Goal: Transaction & Acquisition: Download file/media

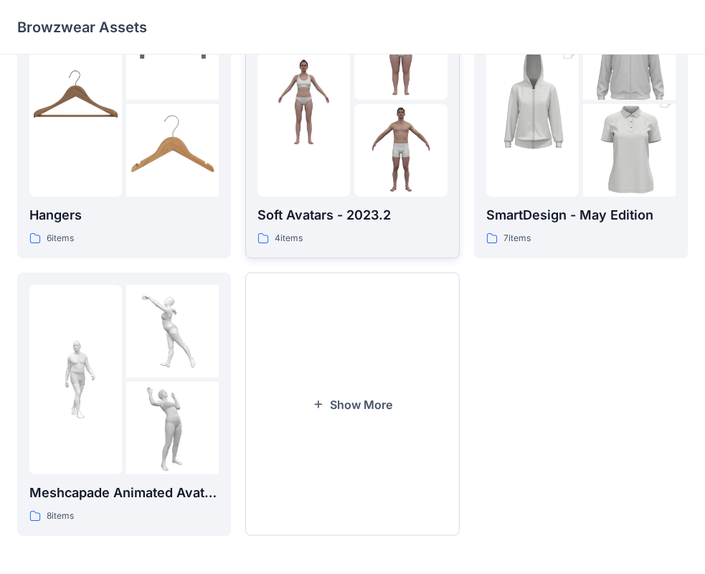
scroll to position [357, 0]
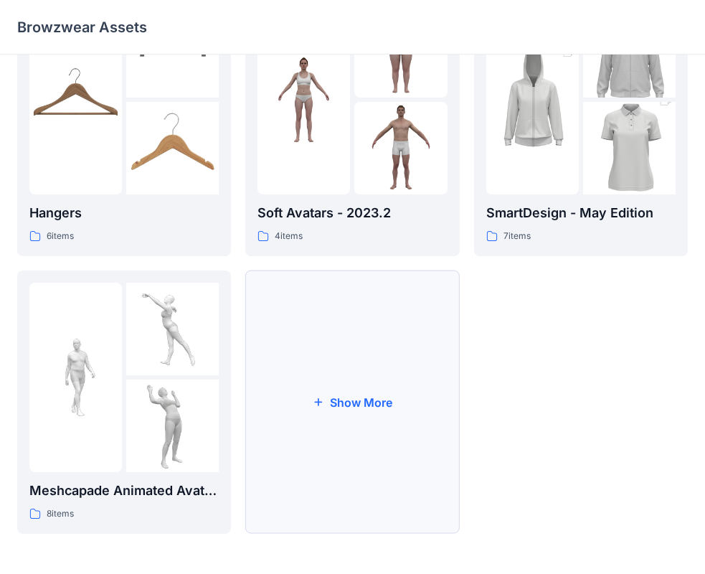
click at [336, 416] on button "Show More" at bounding box center [352, 402] width 214 height 263
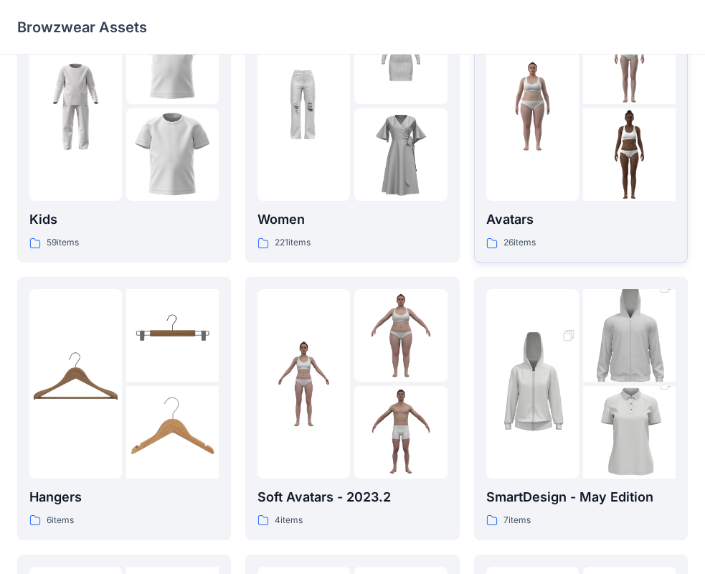
scroll to position [72, 0]
click at [379, 235] on div "Women 221 items" at bounding box center [352, 230] width 189 height 41
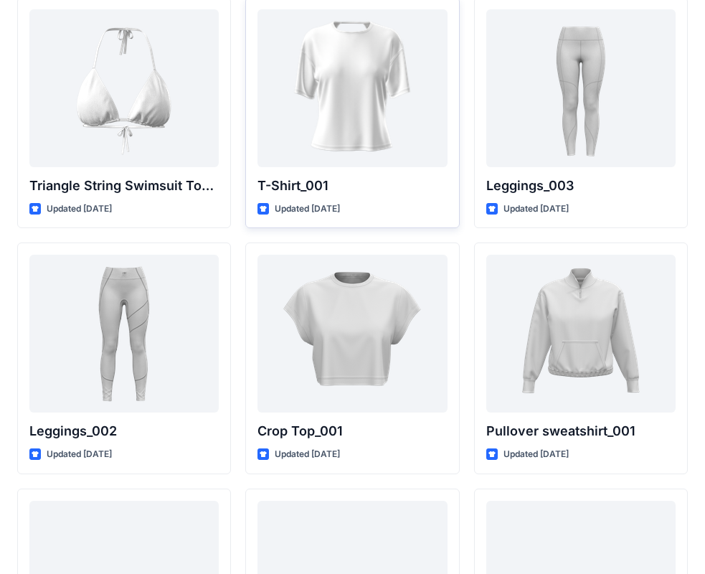
scroll to position [16540, 0]
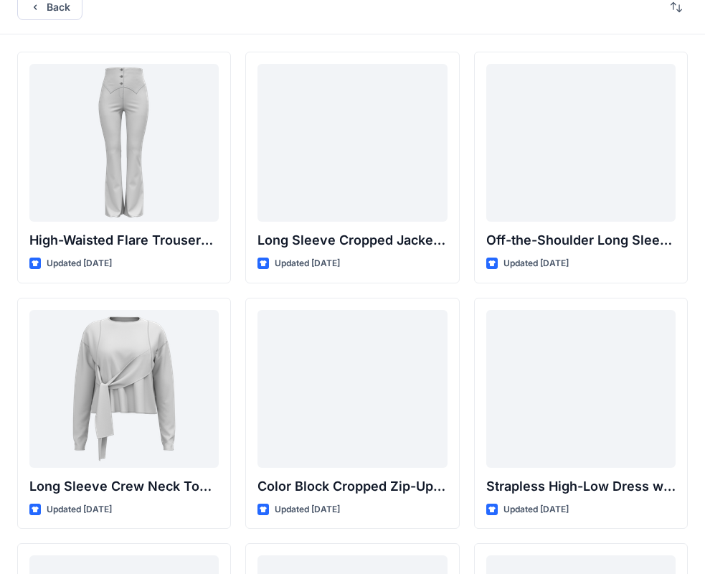
scroll to position [0, 0]
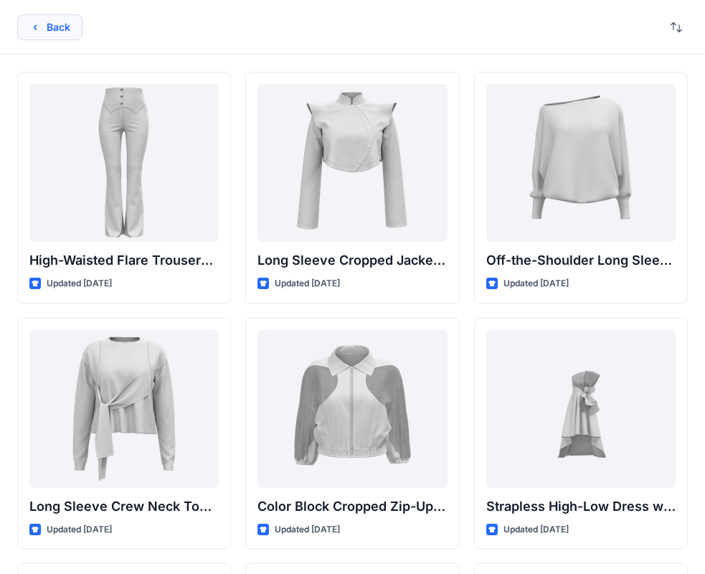
click at [51, 34] on button "Back" at bounding box center [49, 27] width 65 height 26
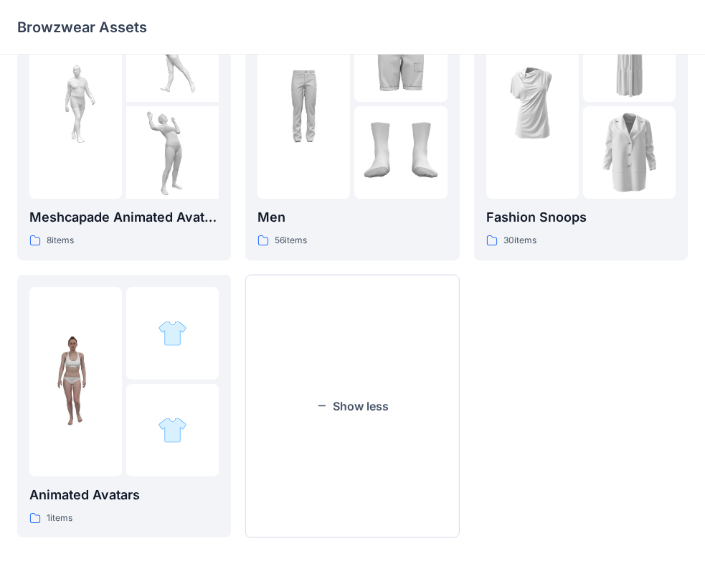
scroll to position [634, 0]
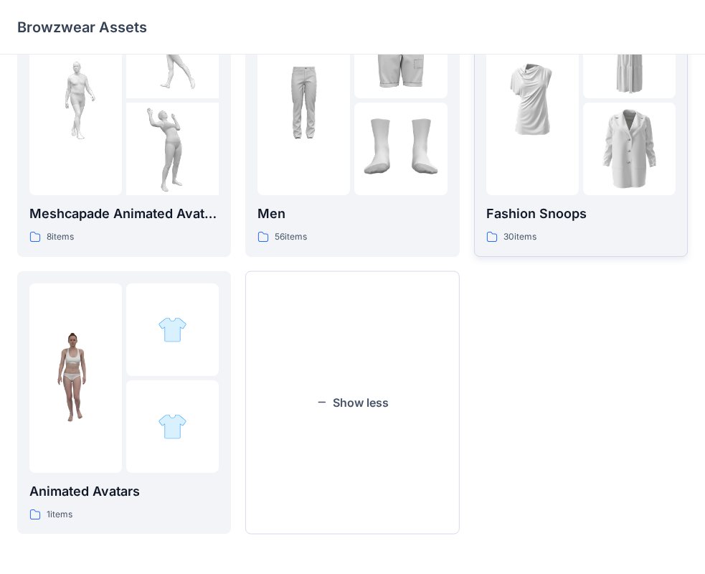
click at [519, 153] on div at bounding box center [532, 100] width 93 height 189
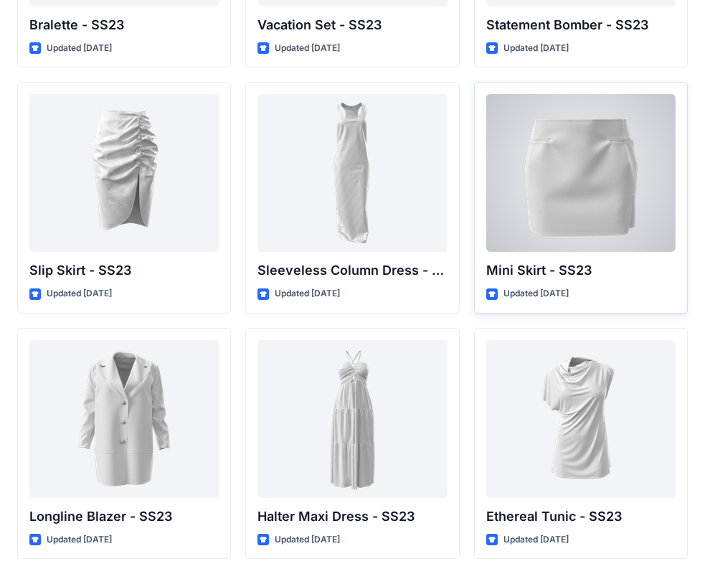
scroll to position [1958, 0]
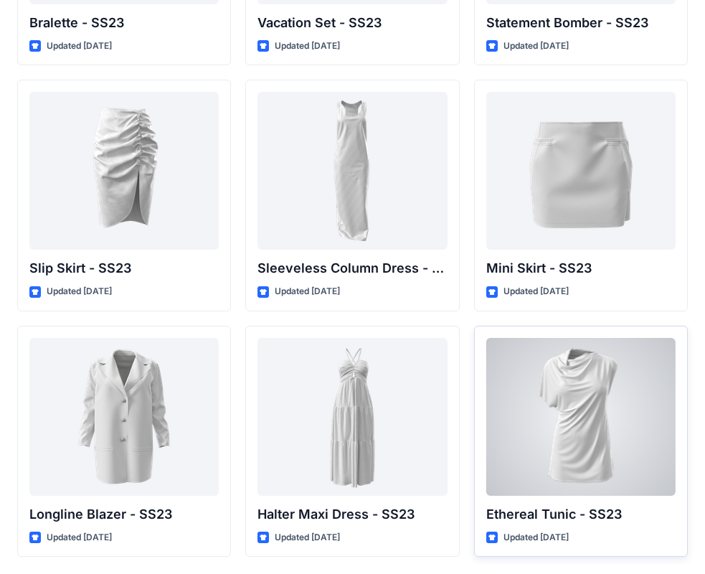
click at [555, 443] on div at bounding box center [580, 417] width 189 height 158
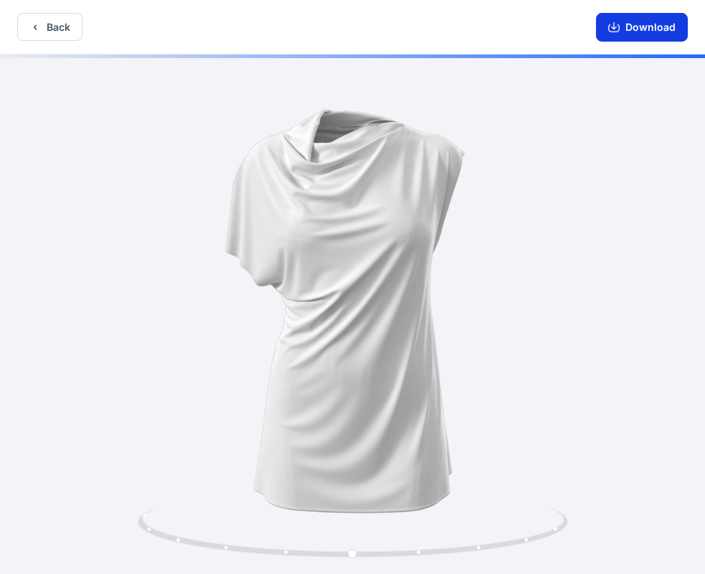
click at [669, 27] on button "Download" at bounding box center [642, 27] width 92 height 29
click at [620, 22] on icon "button" at bounding box center [613, 27] width 11 height 11
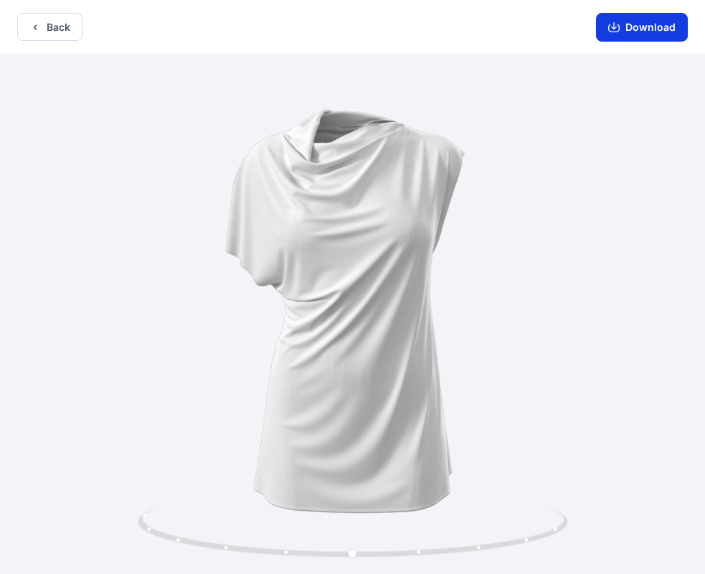
click at [629, 34] on button "Download" at bounding box center [642, 27] width 92 height 29
